Goal: Task Accomplishment & Management: Complete application form

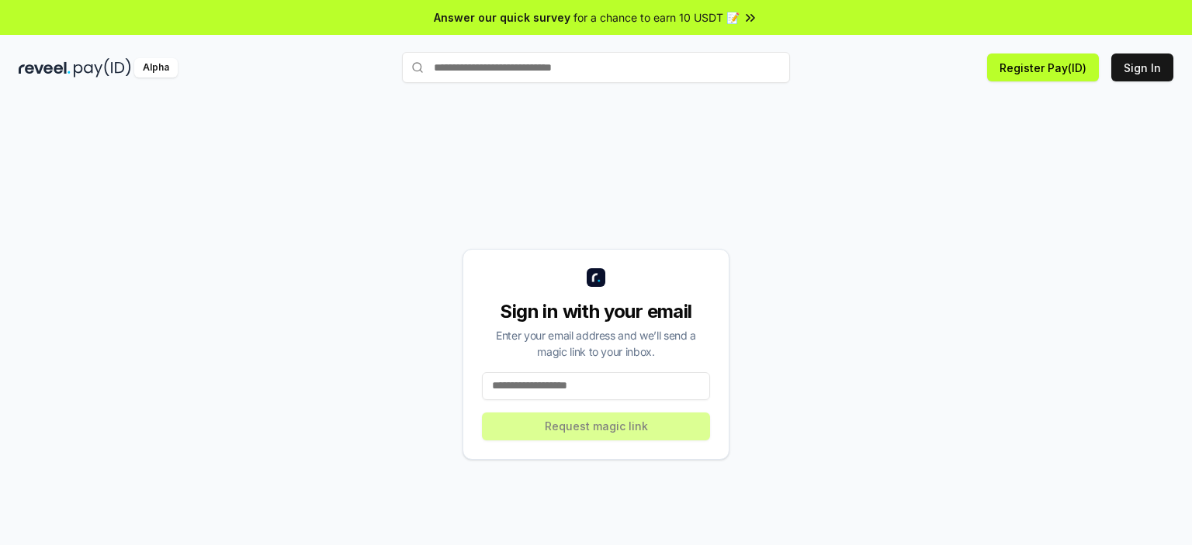
click at [569, 385] on input at bounding box center [596, 386] width 228 height 28
type input "**********"
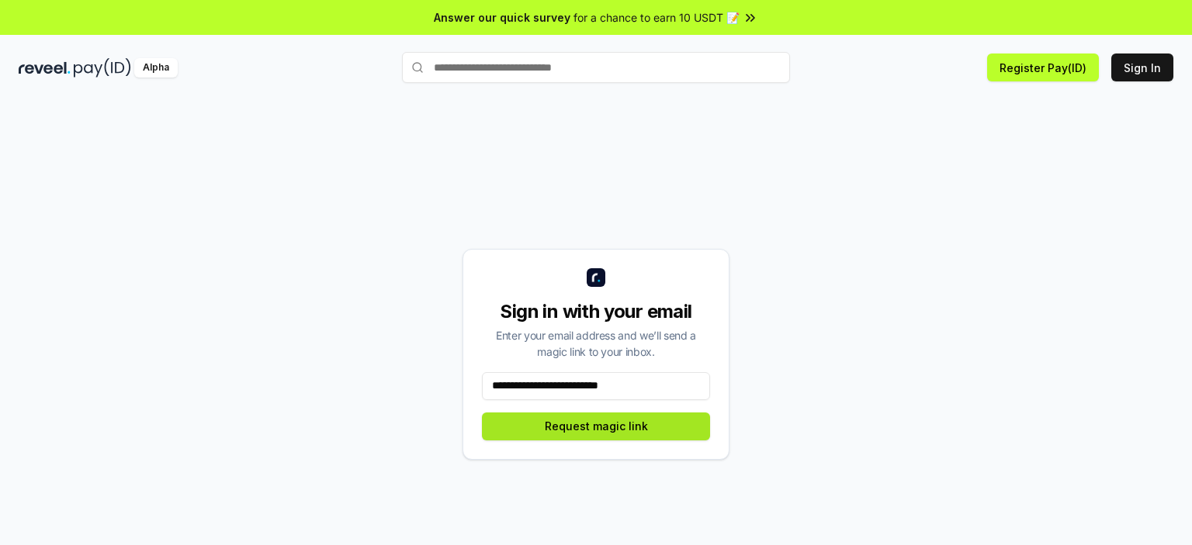
click at [595, 427] on button "Request magic link" at bounding box center [596, 427] width 228 height 28
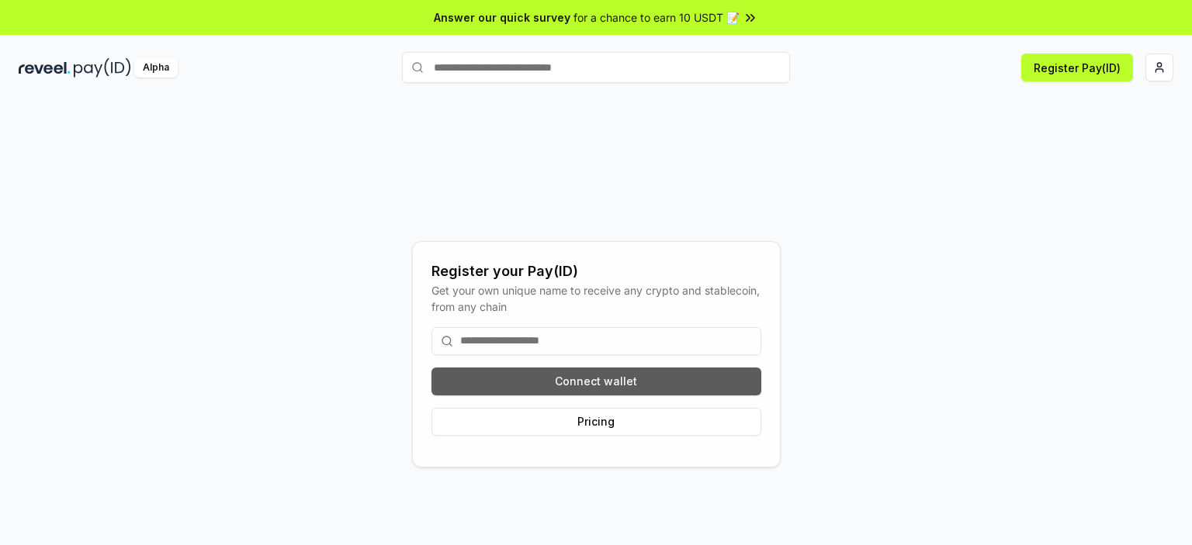
click at [599, 380] on button "Connect wallet" at bounding box center [596, 382] width 330 height 28
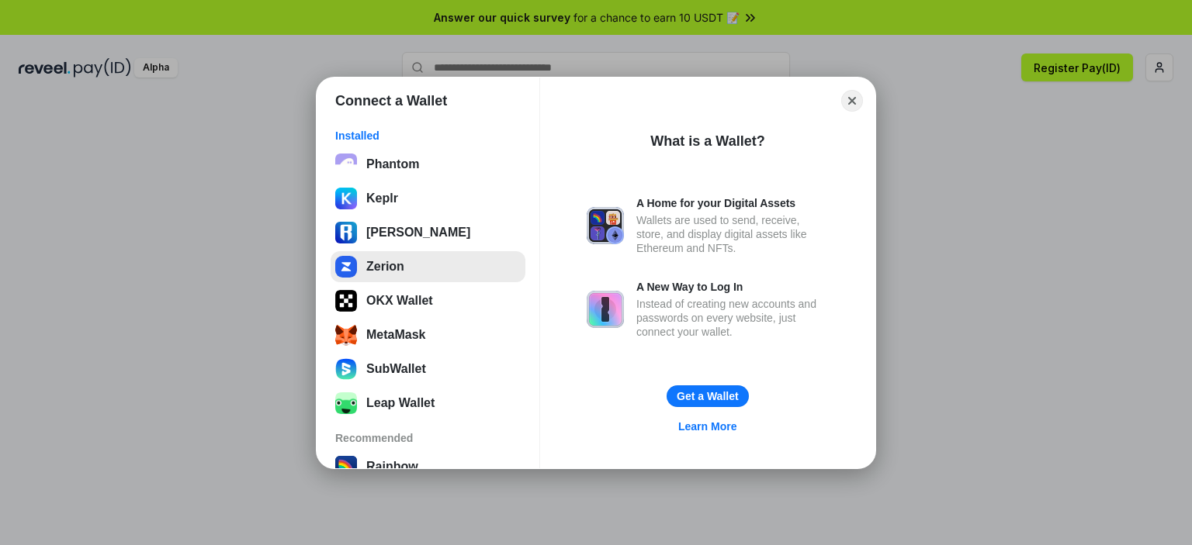
click at [403, 259] on button "Zerion" at bounding box center [428, 266] width 195 height 31
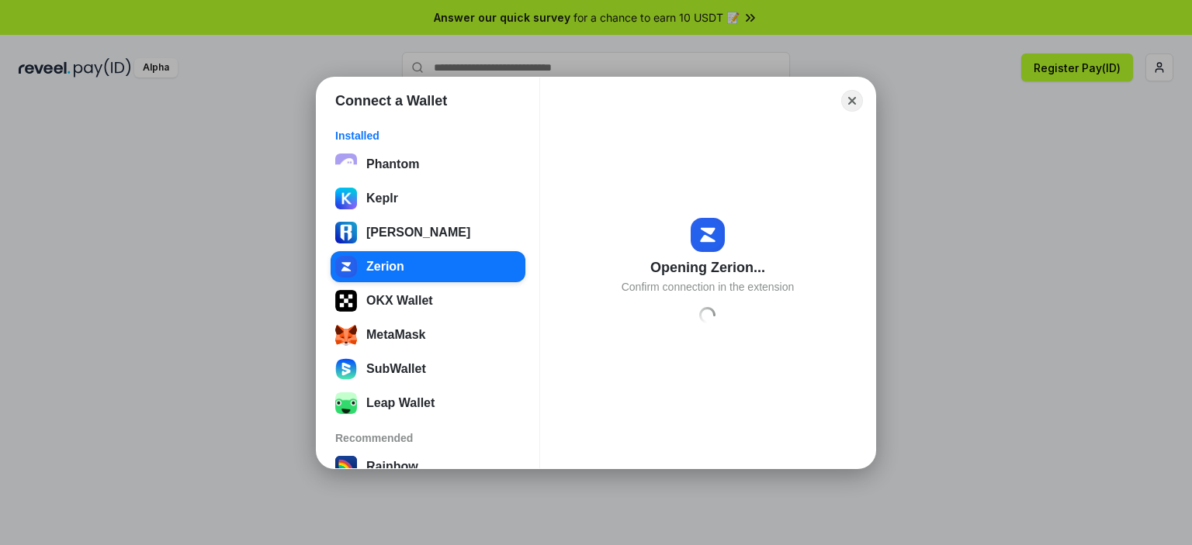
click at [1080, 428] on div "Connect a Wallet Installed Phantom Keplr Ronin Wallet Zerion OKX Wallet MetaMas…" at bounding box center [596, 273] width 1502 height 856
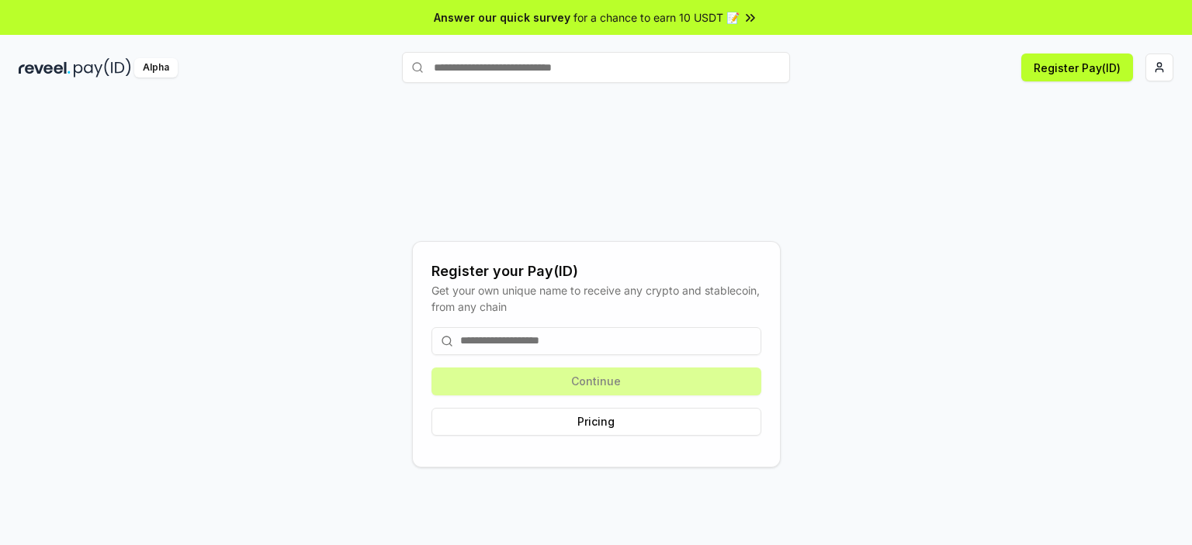
click at [570, 337] on input at bounding box center [596, 341] width 330 height 28
click at [1067, 59] on button "Register Pay(ID)" at bounding box center [1077, 68] width 112 height 28
click at [566, 342] on input at bounding box center [596, 341] width 330 height 28
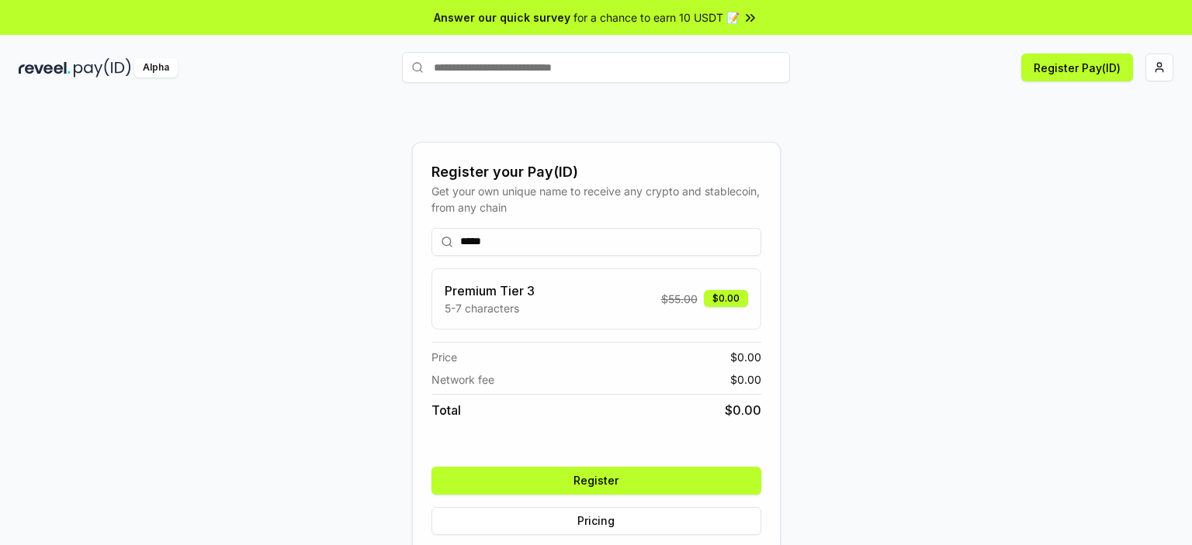
type input "*****"
click at [601, 480] on button "Register" at bounding box center [596, 481] width 330 height 28
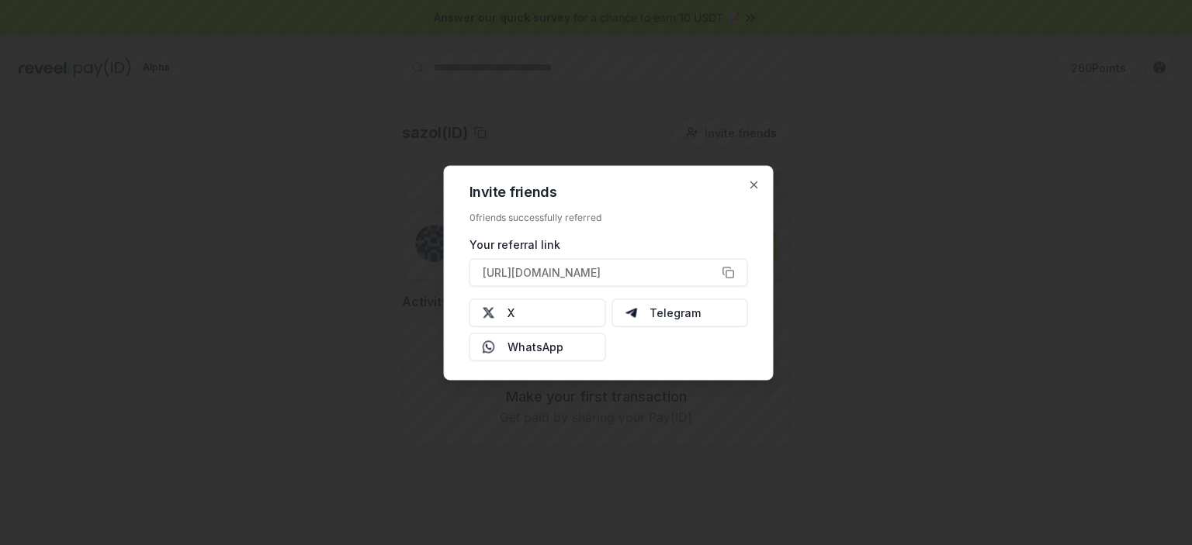
click at [633, 240] on div "Your referral link" at bounding box center [608, 244] width 279 height 16
click at [753, 185] on icon "button" at bounding box center [754, 185] width 6 height 6
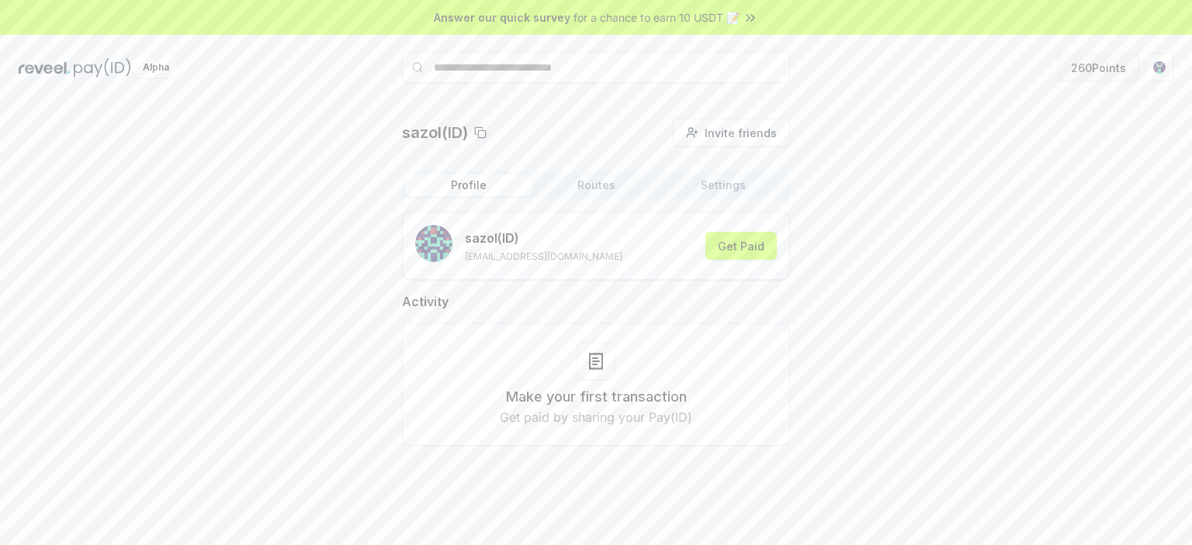
click at [1080, 64] on button "260 Points" at bounding box center [1098, 68] width 81 height 28
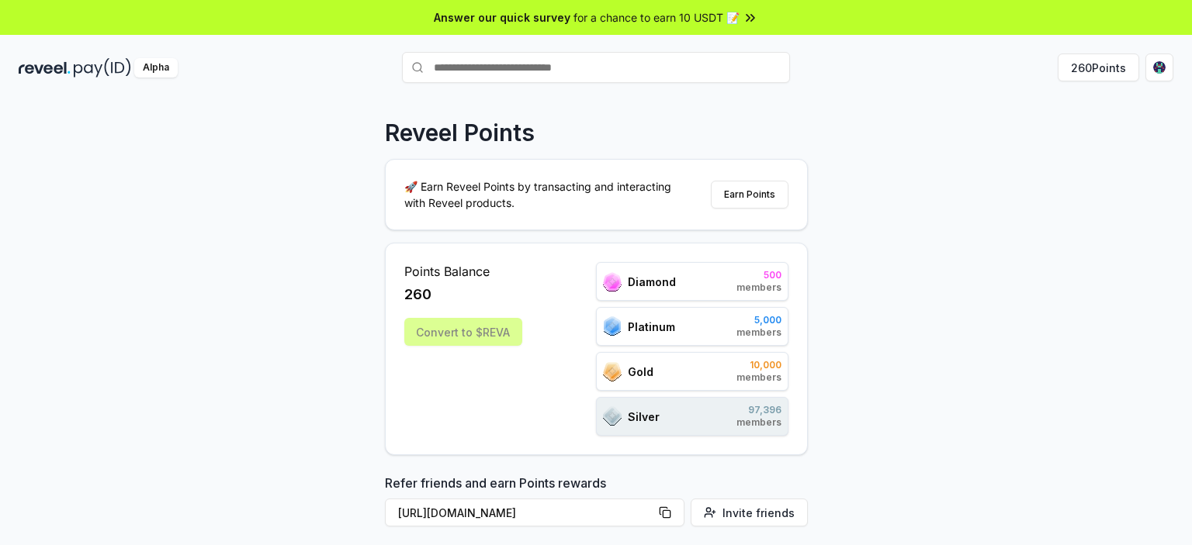
click at [436, 335] on div "Convert to $REVA" at bounding box center [463, 332] width 118 height 28
click at [448, 279] on span "Points Balance" at bounding box center [463, 271] width 118 height 19
click at [747, 189] on button "Earn Points" at bounding box center [750, 195] width 78 height 28
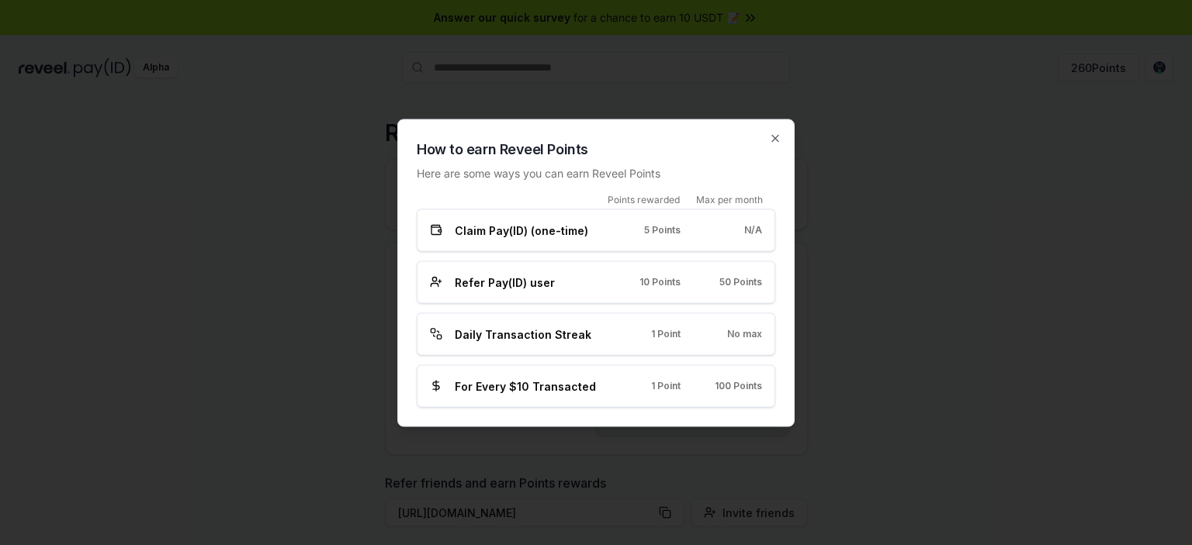
click at [609, 322] on div "Daily Transaction Streak 1 Point No max" at bounding box center [596, 334] width 358 height 43
click at [899, 291] on div at bounding box center [596, 272] width 1192 height 545
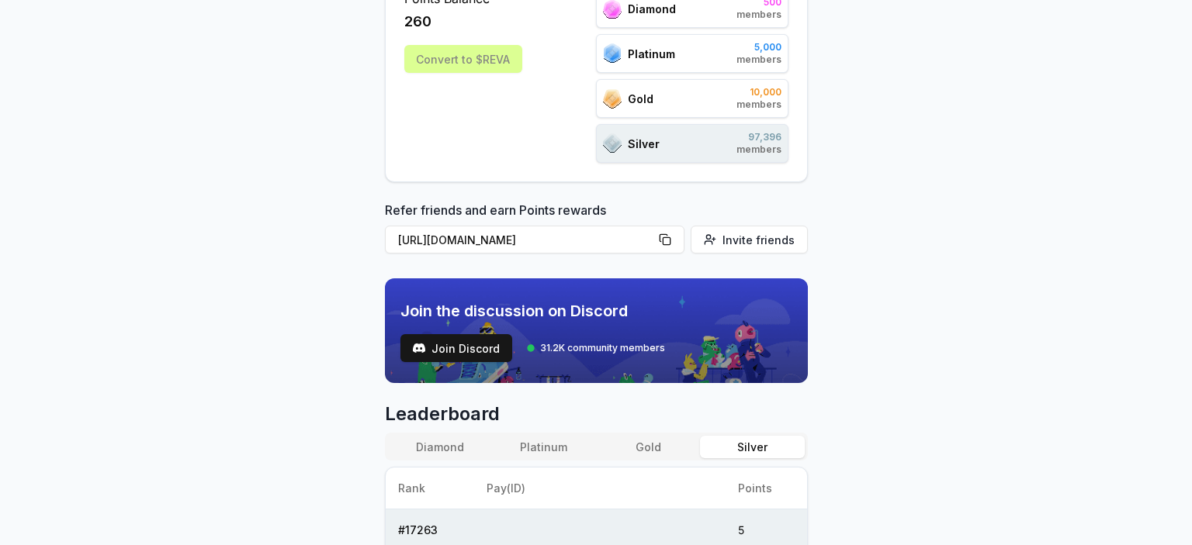
scroll to position [15, 0]
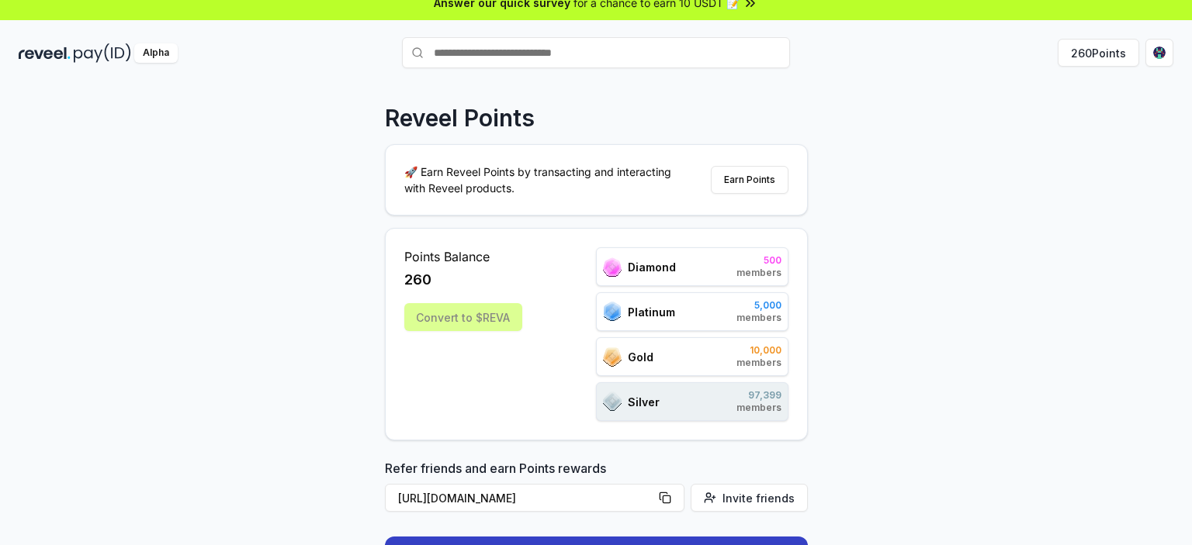
click at [651, 432] on div "Points Balance 260 Convert to $[PERSON_NAME] 500 members Platinum 5,000 members…" at bounding box center [596, 334] width 423 height 213
click at [647, 386] on div "Silver 97,399 members" at bounding box center [692, 402] width 192 height 39
click at [667, 338] on div "Gold 10,000 members" at bounding box center [692, 357] width 192 height 39
click at [677, 293] on div "Platinum 5,000 members" at bounding box center [692, 312] width 192 height 39
click at [687, 250] on div "Diamond 500 members" at bounding box center [692, 267] width 192 height 39
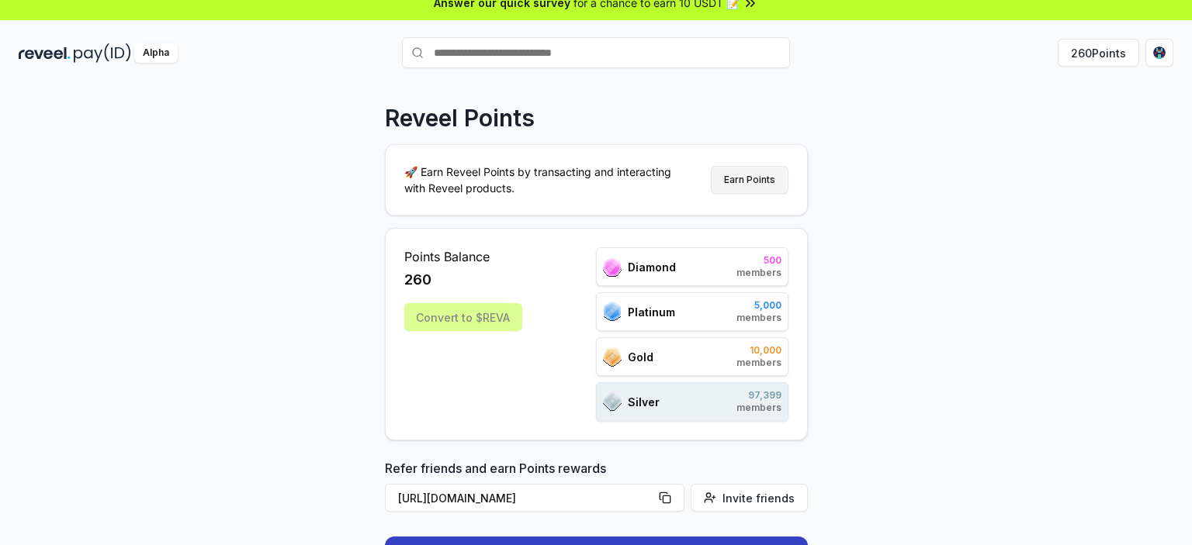
click at [748, 178] on button "Earn Points" at bounding box center [750, 180] width 78 height 28
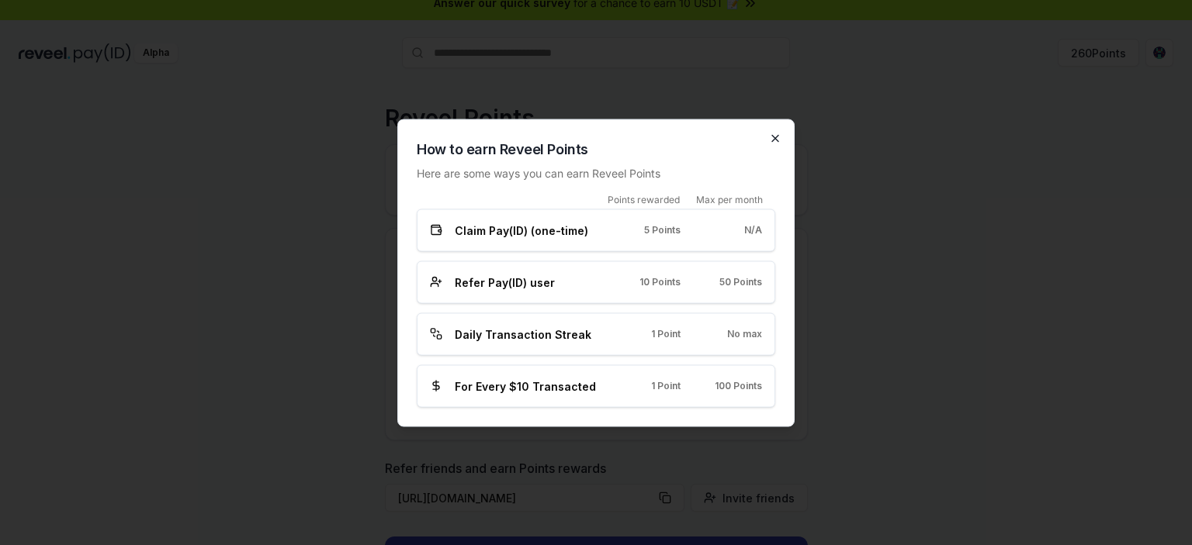
click at [770, 143] on icon "button" at bounding box center [775, 138] width 12 height 12
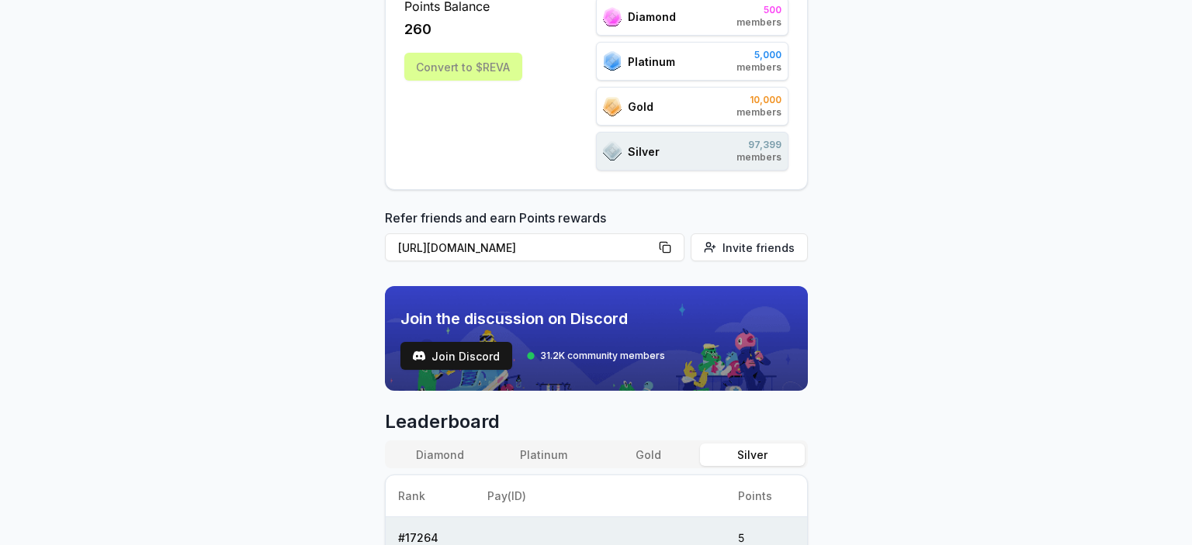
scroll to position [273, 0]
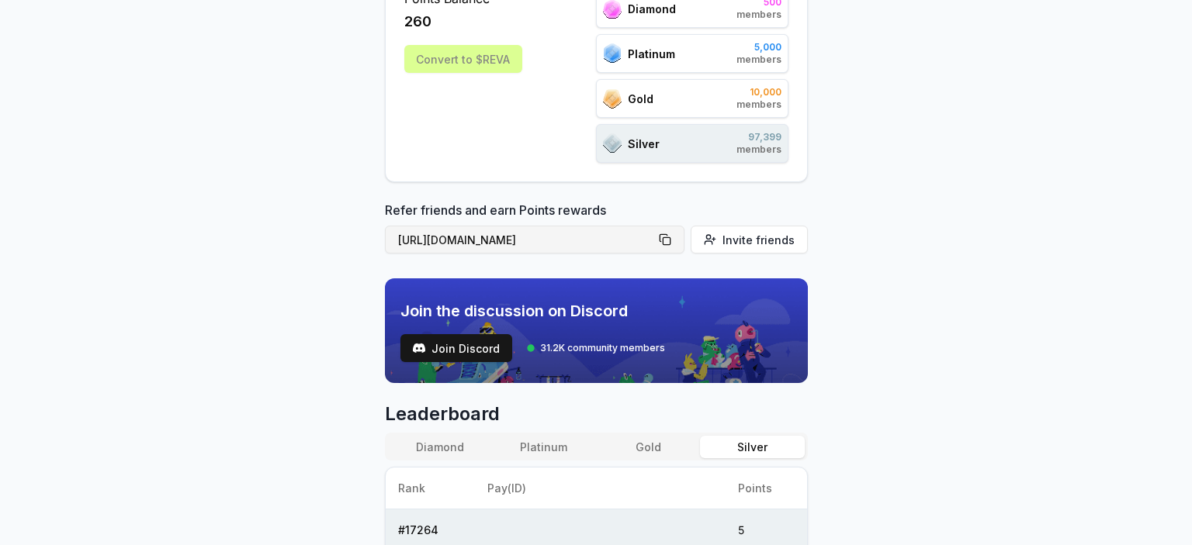
click at [672, 231] on button "[URL][DOMAIN_NAME]" at bounding box center [535, 240] width 300 height 28
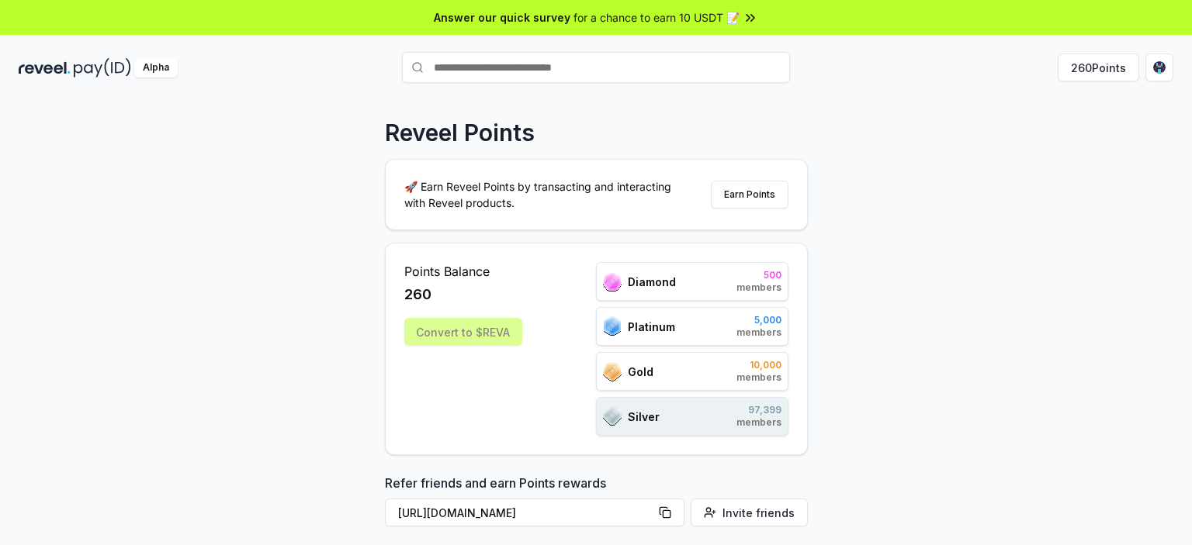
click at [497, 331] on div "Convert to $REVA" at bounding box center [463, 332] width 118 height 28
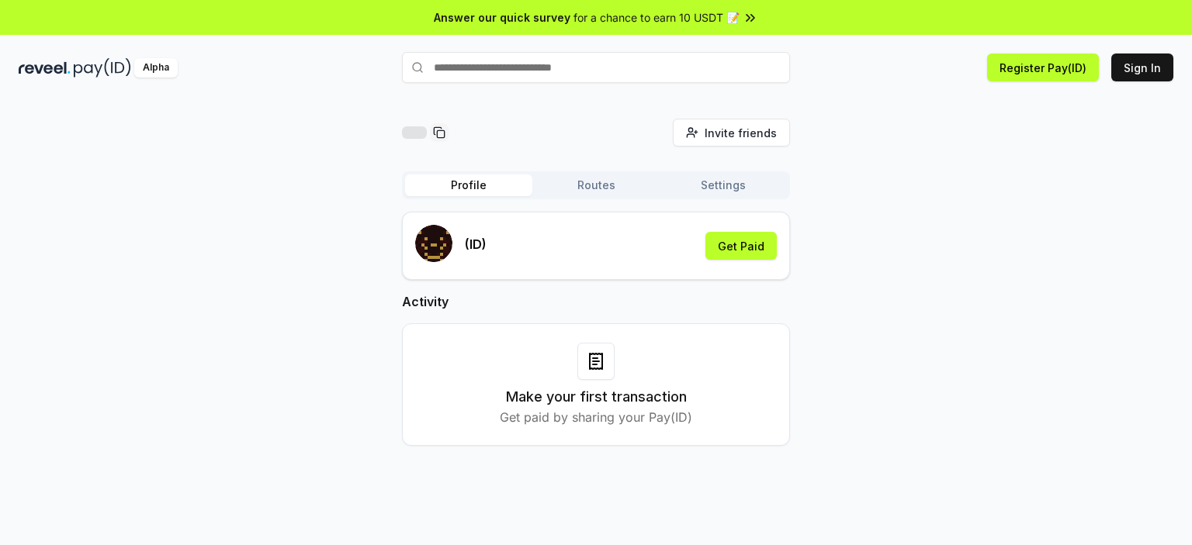
click at [670, 9] on span "for a chance to earn 10 USDT 📝" at bounding box center [656, 17] width 166 height 16
